Goal: Navigation & Orientation: Find specific page/section

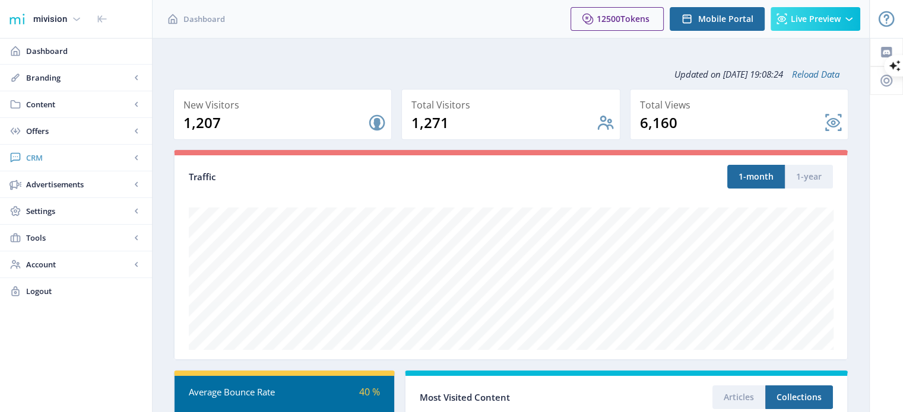
click at [45, 157] on span "CRM" at bounding box center [78, 158] width 104 height 12
click at [58, 185] on span "Readers" at bounding box center [89, 185] width 102 height 12
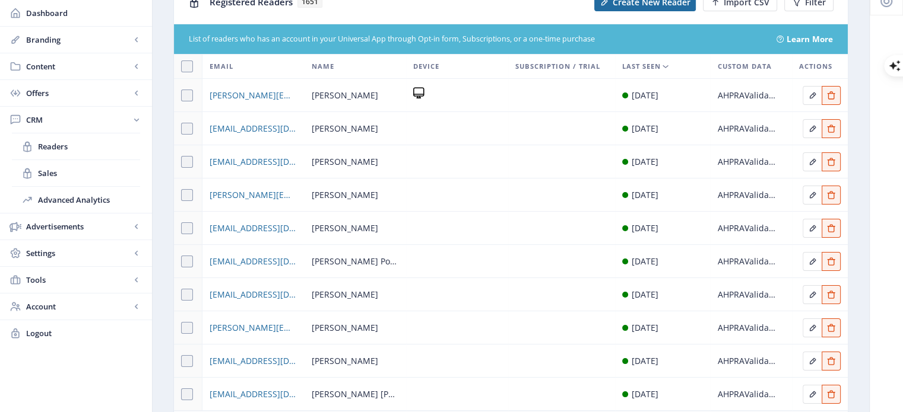
scroll to position [59, 0]
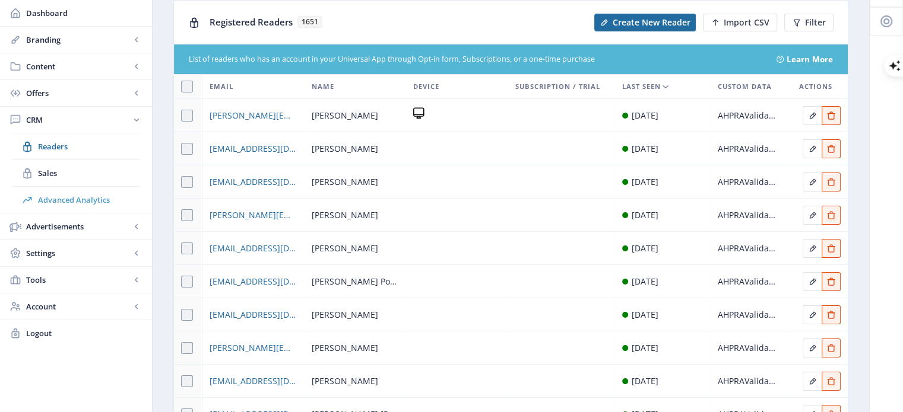
click at [70, 196] on span "Advanced Analytics" at bounding box center [89, 200] width 102 height 12
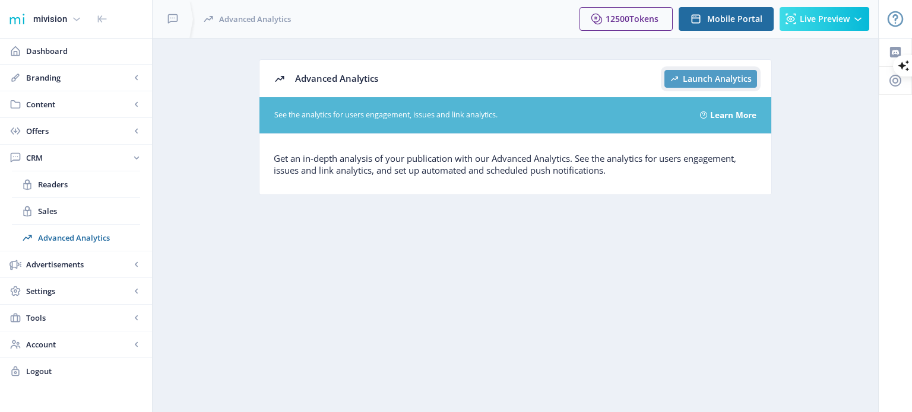
click at [709, 75] on span "Launch Analytics" at bounding box center [717, 78] width 69 height 9
click at [76, 56] on span "Dashboard" at bounding box center [84, 51] width 116 height 12
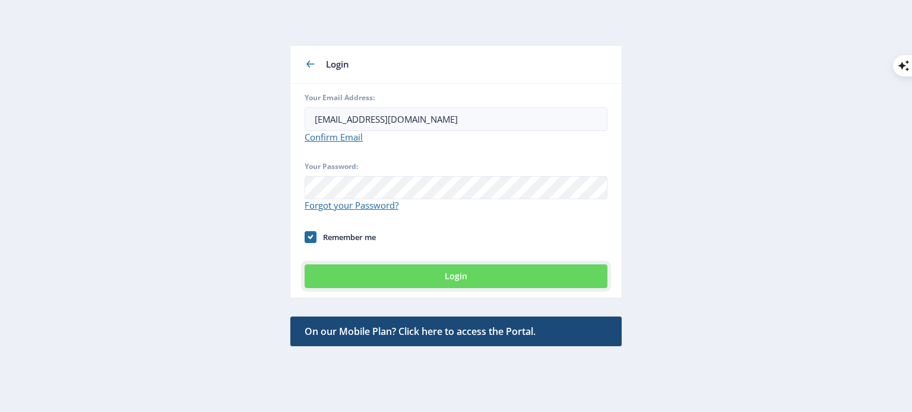
click at [420, 277] on button "Login" at bounding box center [455, 277] width 303 height 24
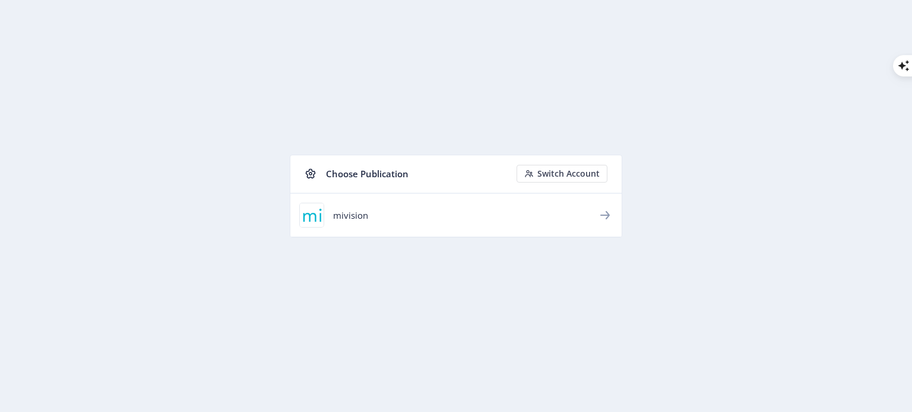
click at [338, 214] on div "mivision" at bounding box center [465, 216] width 265 height 12
click at [306, 217] on img at bounding box center [312, 216] width 24 height 24
